Goal: Find specific fact: Find specific fact

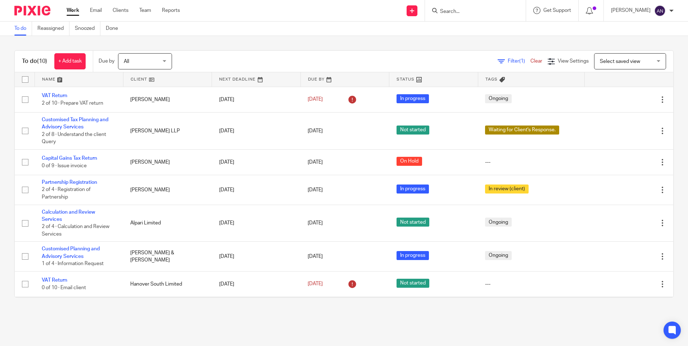
click at [247, 58] on div "Filter (1) Clear View Settings View Settings (1) Filters Clear Save Manage save…" at bounding box center [428, 61] width 488 height 16
click at [461, 14] on input "Search" at bounding box center [471, 12] width 65 height 6
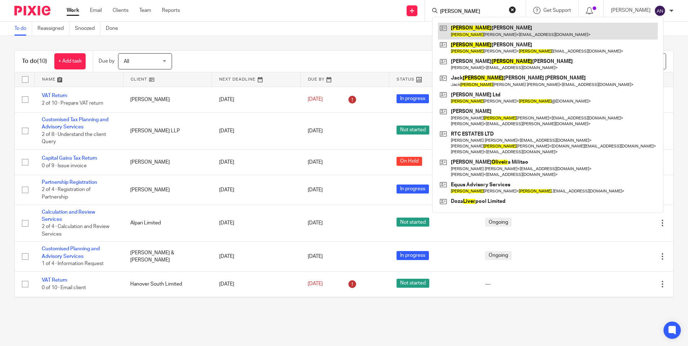
type input "[PERSON_NAME]"
click at [477, 32] on link at bounding box center [548, 31] width 220 height 17
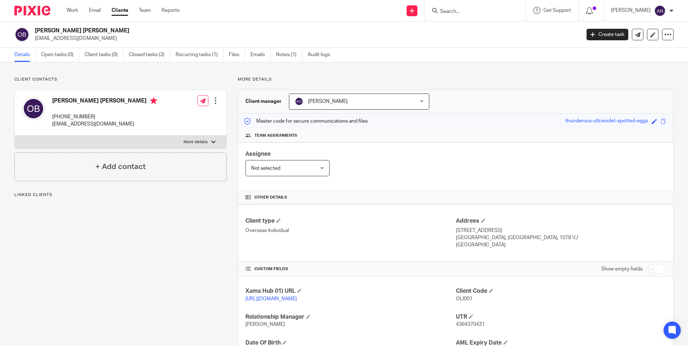
click at [402, 75] on div "Client contacts Oliver William Brennan +44 750 096 3348 owbrennan@hotmail.co.uk…" at bounding box center [344, 233] width 688 height 343
click at [133, 59] on link "Closed tasks (2)" at bounding box center [149, 55] width 41 height 14
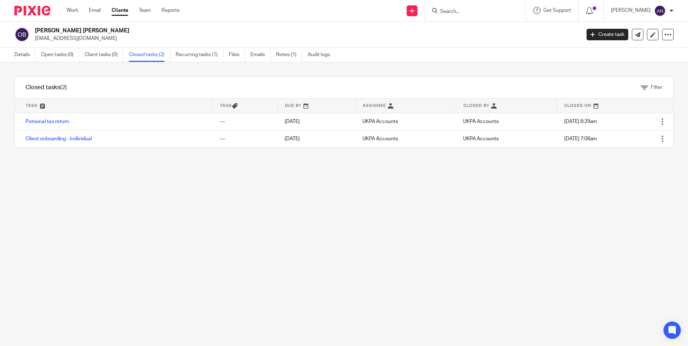
click at [221, 83] on div "Filter" at bounding box center [375, 87] width 595 height 21
click at [228, 85] on div "Filter" at bounding box center [375, 87] width 595 height 21
click at [297, 14] on div "Send new email Create task Add client Get Support Contact via email Check our d…" at bounding box center [438, 10] width 497 height 21
click at [334, 14] on div "Send new email Create task Add client Get Support Contact via email Check our d…" at bounding box center [438, 10] width 497 height 21
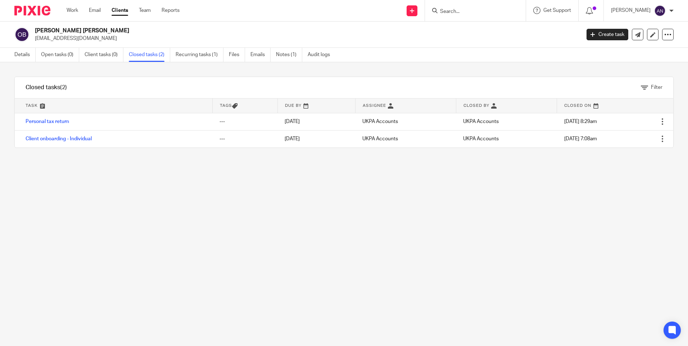
click at [334, 14] on div "Send new email Create task Add client Get Support Contact via email Check our d…" at bounding box center [438, 10] width 497 height 21
click at [348, 1] on div "Send new email Create task Add client Get Support Contact via email Check our d…" at bounding box center [438, 10] width 497 height 21
click at [359, 8] on div "Send new email Create task Add client Get Support Contact via email Check our d…" at bounding box center [438, 10] width 497 height 21
click at [362, 13] on div "Send new email Create task Add client Get Support Contact via email Check our d…" at bounding box center [438, 10] width 497 height 21
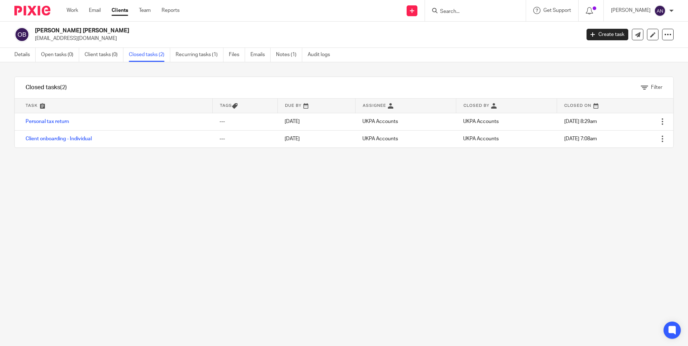
click at [369, 10] on div "Send new email Create task Add client Get Support Contact via email Check our d…" at bounding box center [438, 10] width 497 height 21
click at [370, 16] on div "Send new email Create task Add client Get Support Contact via email Check our d…" at bounding box center [438, 10] width 497 height 21
click at [560, 177] on div "Filter tasks Only show tasks matching all of these conditions 1 Task name Is Is…" at bounding box center [344, 204] width 688 height 284
click at [453, 9] on input "Search" at bounding box center [471, 12] width 65 height 6
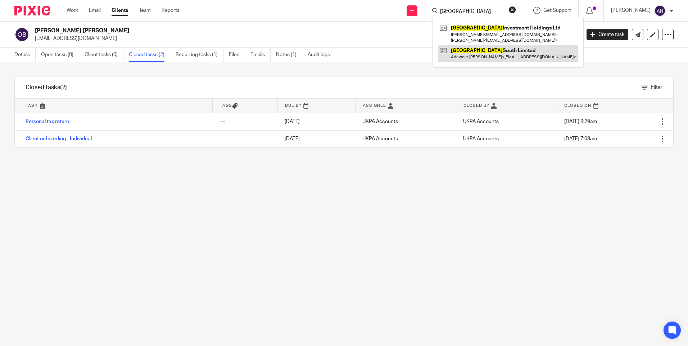
type input "hanover"
click at [484, 53] on link at bounding box center [508, 53] width 140 height 17
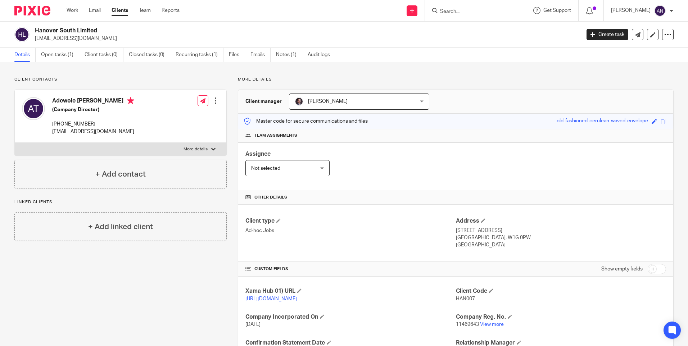
scroll to position [118, 0]
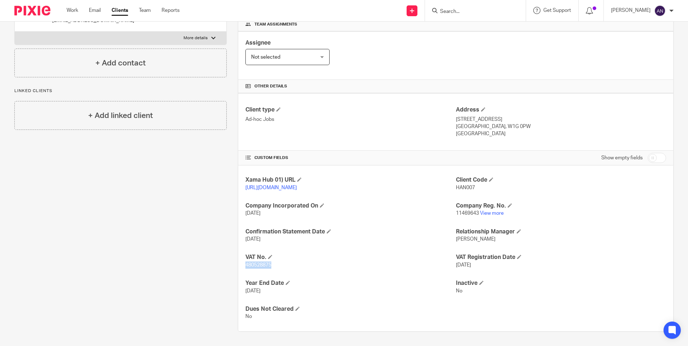
drag, startPoint x: 270, startPoint y: 265, endPoint x: 245, endPoint y: 265, distance: 25.2
click at [245, 265] on span "480528875" at bounding box center [258, 264] width 26 height 5
copy span "480528875"
click at [378, 258] on h4 "VAT No." at bounding box center [350, 258] width 210 height 8
click at [604, 123] on p "London, W1G 0PW" at bounding box center [561, 126] width 210 height 7
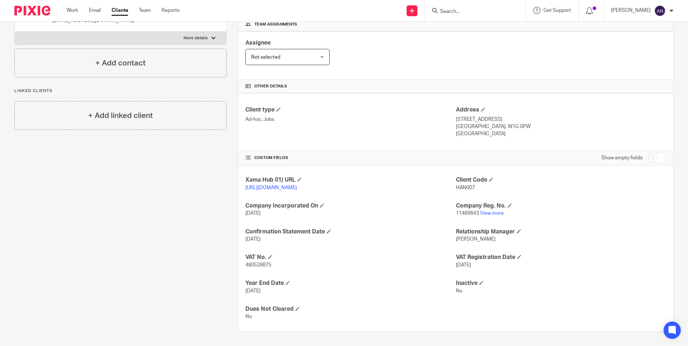
click at [604, 123] on p "London, W1G 0PW" at bounding box center [561, 126] width 210 height 7
